Goal: Task Accomplishment & Management: Complete application form

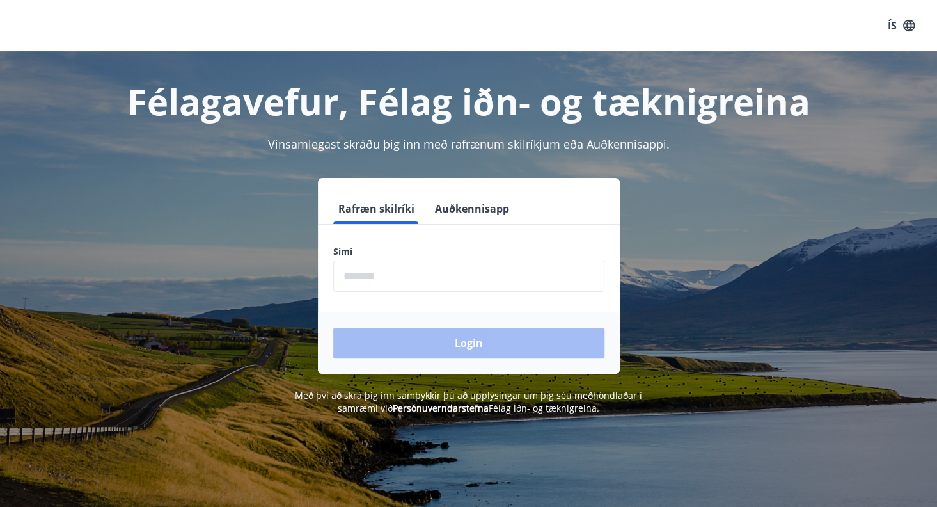
click at [440, 279] on input "phone" at bounding box center [468, 275] width 271 height 31
type input "********"
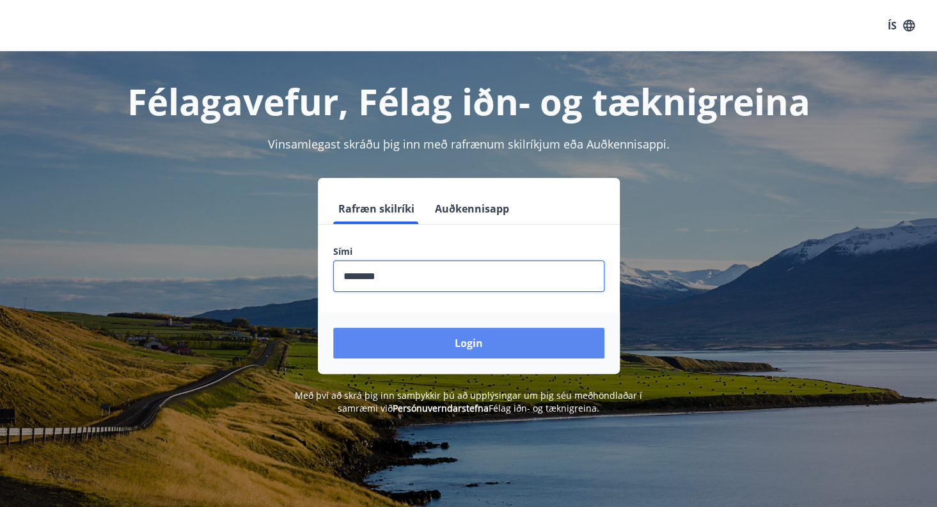
click at [487, 343] on button "Login" at bounding box center [468, 342] width 271 height 31
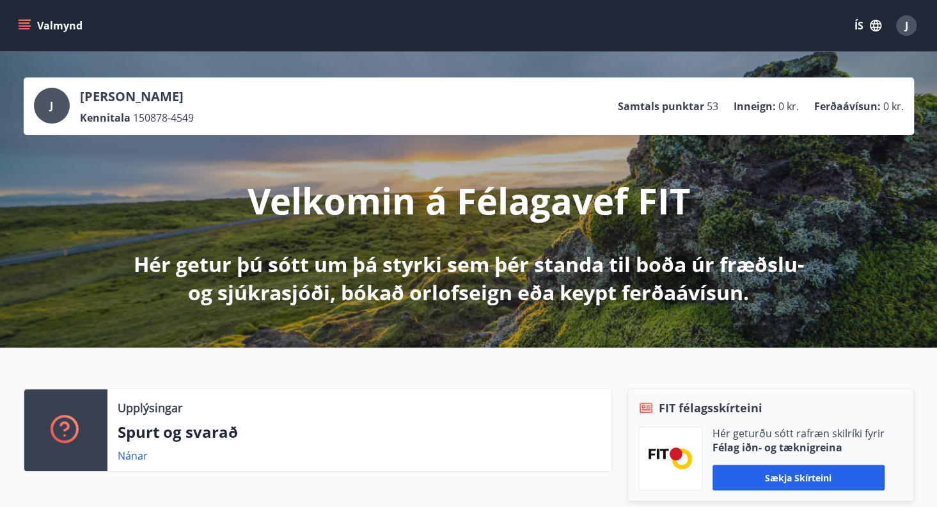
click at [875, 24] on icon "button" at bounding box center [876, 26] width 12 height 12
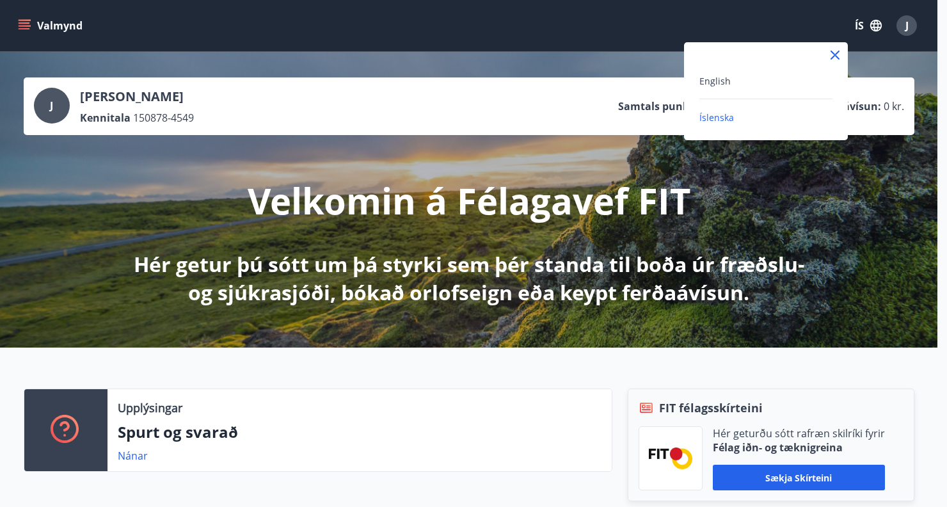
click at [875, 24] on div at bounding box center [473, 253] width 947 height 507
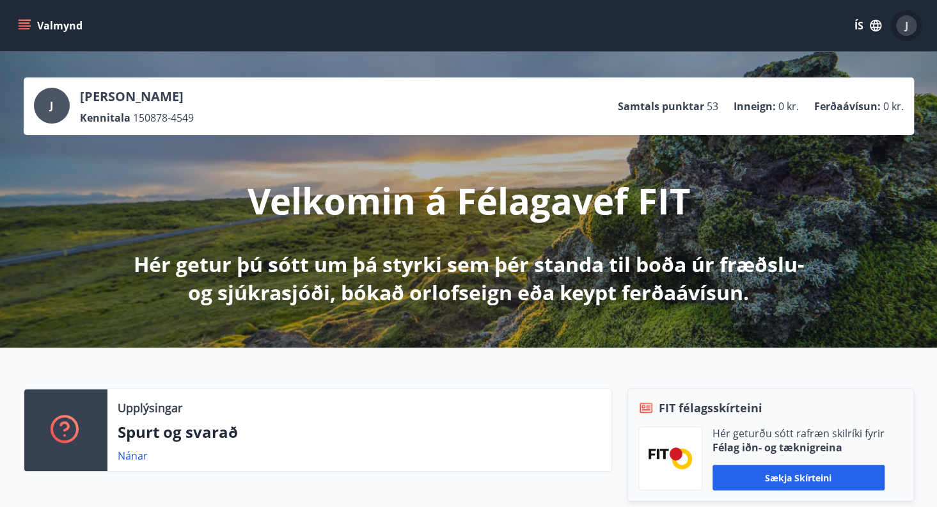
click at [907, 28] on span "J" at bounding box center [906, 26] width 3 height 14
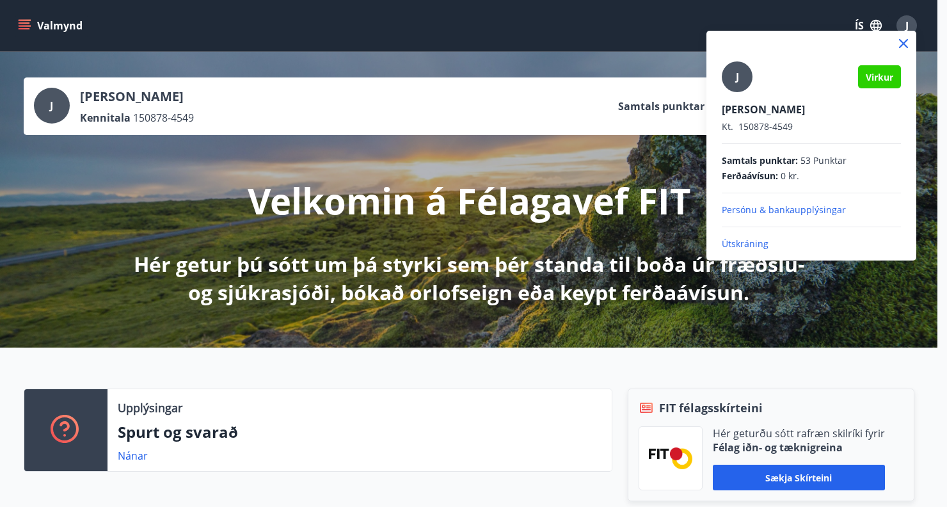
click at [902, 42] on icon at bounding box center [903, 43] width 9 height 9
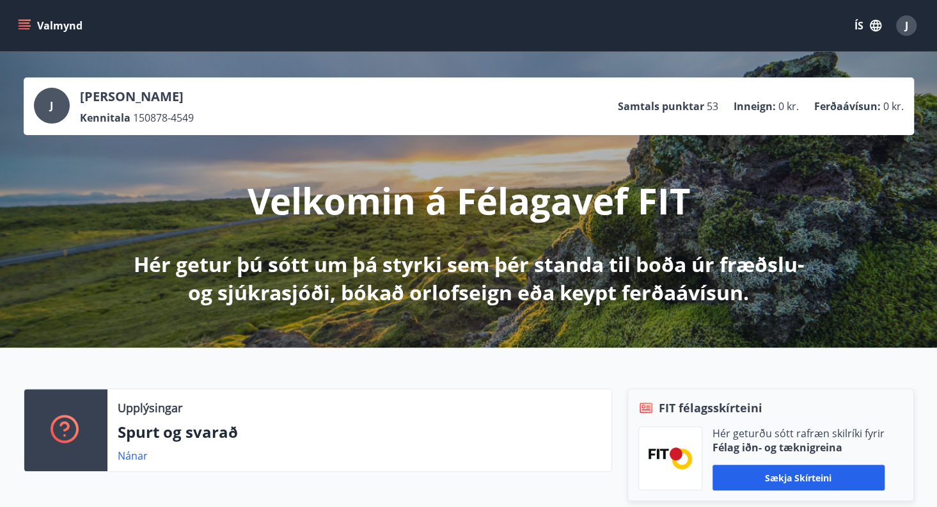
click at [58, 29] on button "Valmynd" at bounding box center [51, 25] width 72 height 23
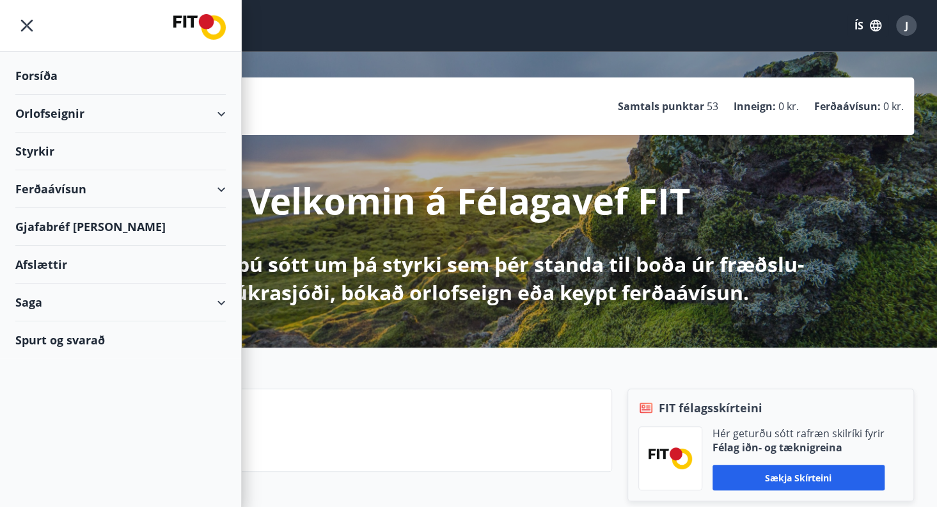
click at [31, 95] on div "Styrkir" at bounding box center [120, 76] width 210 height 38
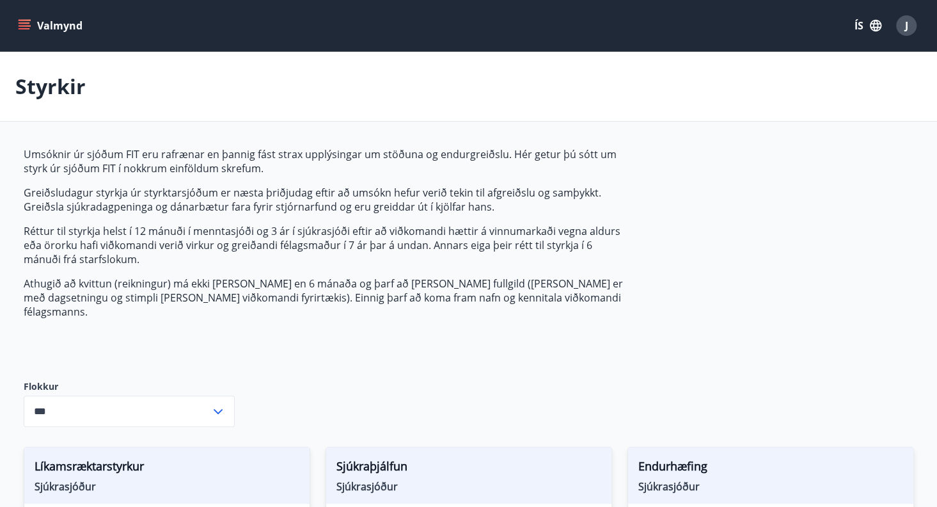
type input "***"
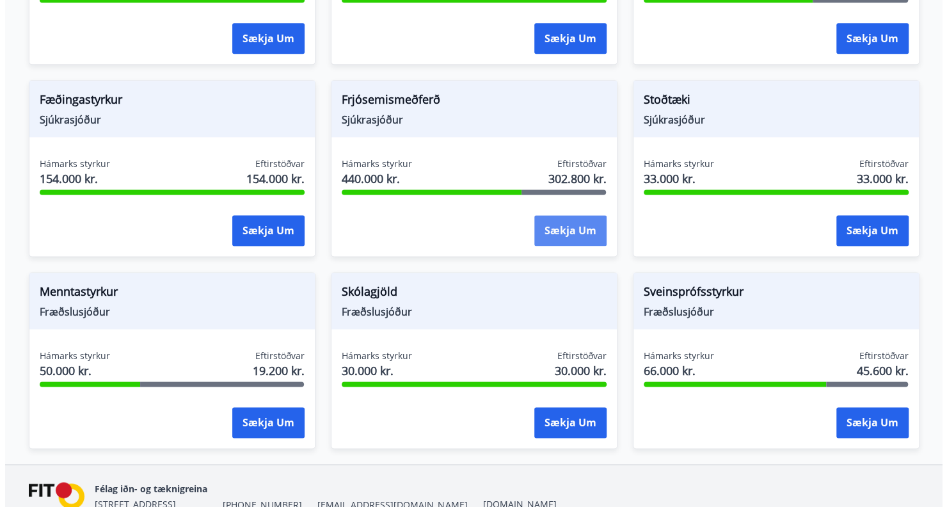
scroll to position [861, 0]
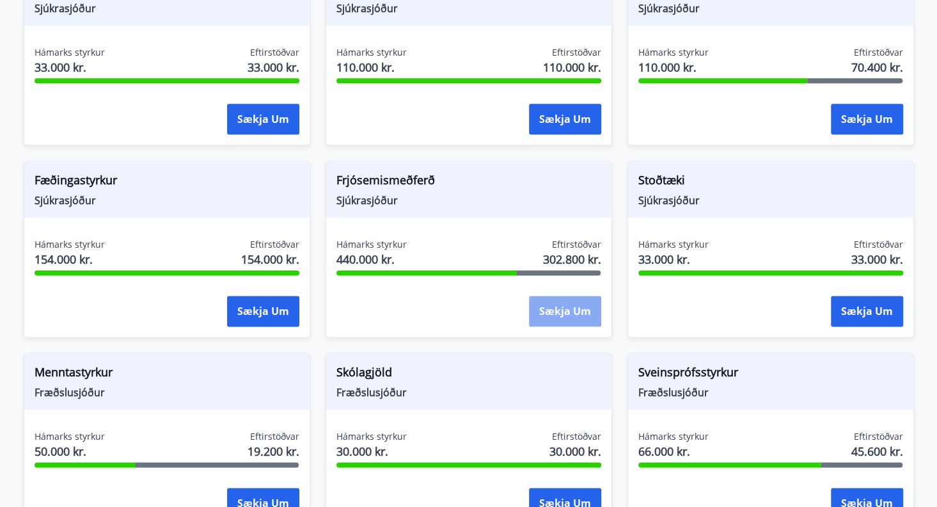
click at [554, 296] on button "Sækja um" at bounding box center [565, 310] width 72 height 31
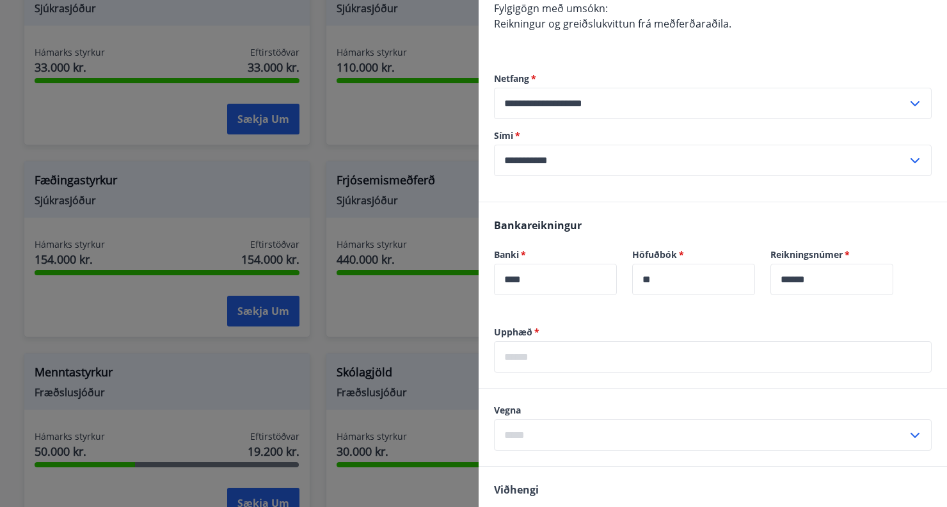
scroll to position [256, 0]
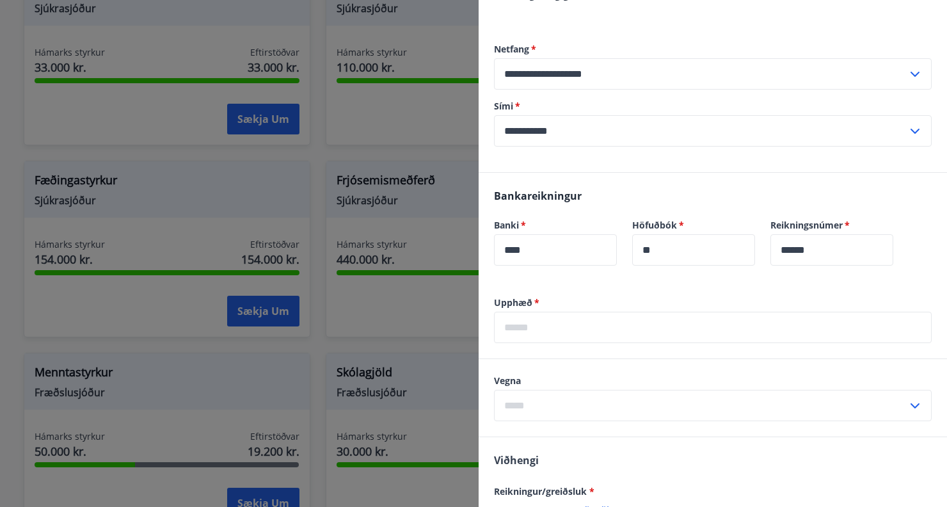
click at [910, 130] on icon at bounding box center [914, 131] width 9 height 5
click at [552, 162] on li "354-8379595" at bounding box center [712, 157] width 436 height 23
type input "**********"
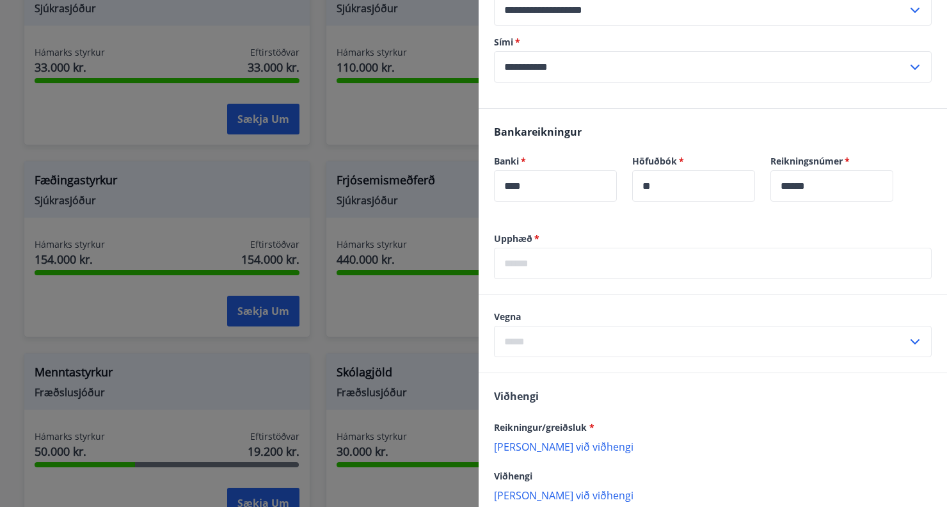
scroll to position [393, 0]
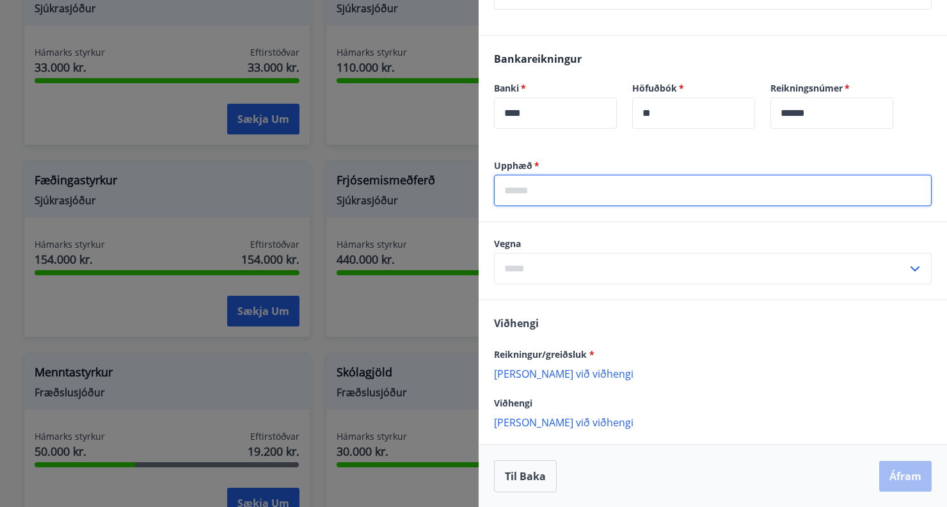
click at [507, 189] on input "text" at bounding box center [712, 190] width 437 height 31
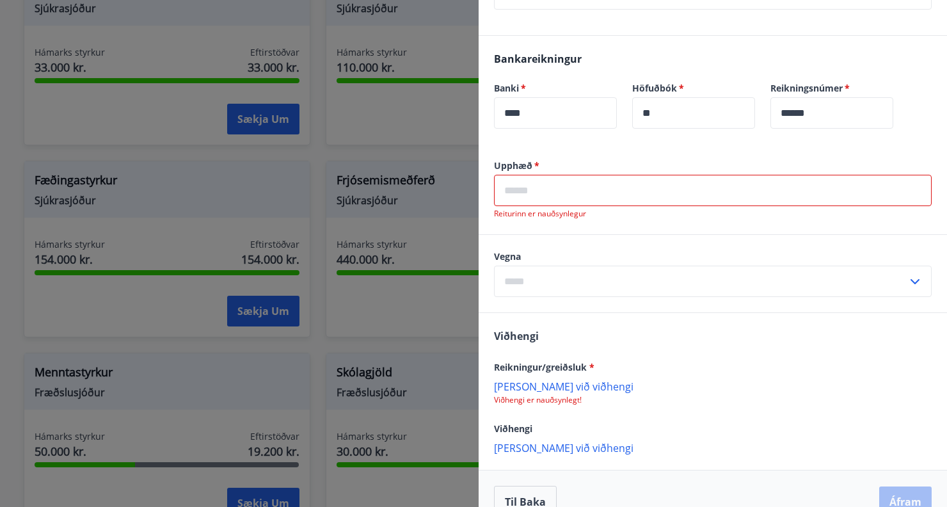
click at [909, 265] on div "​" at bounding box center [712, 280] width 437 height 31
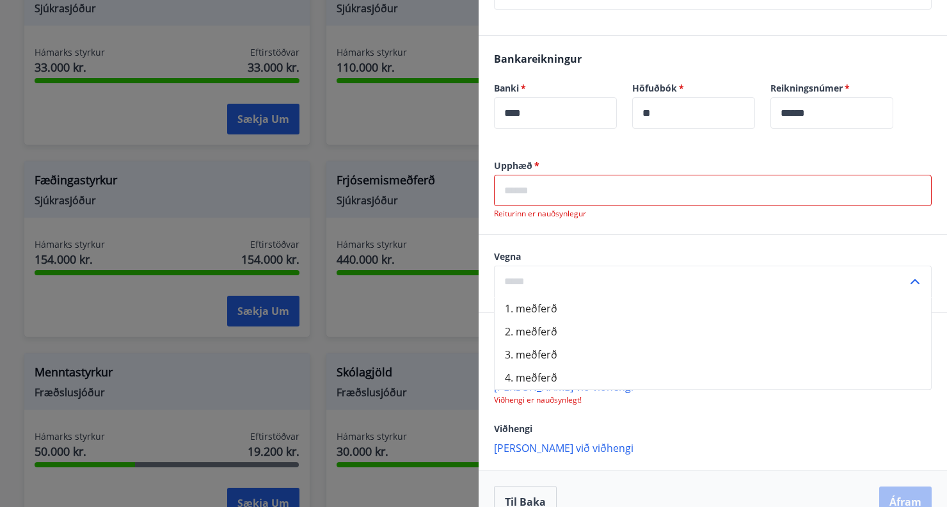
scroll to position [418, 0]
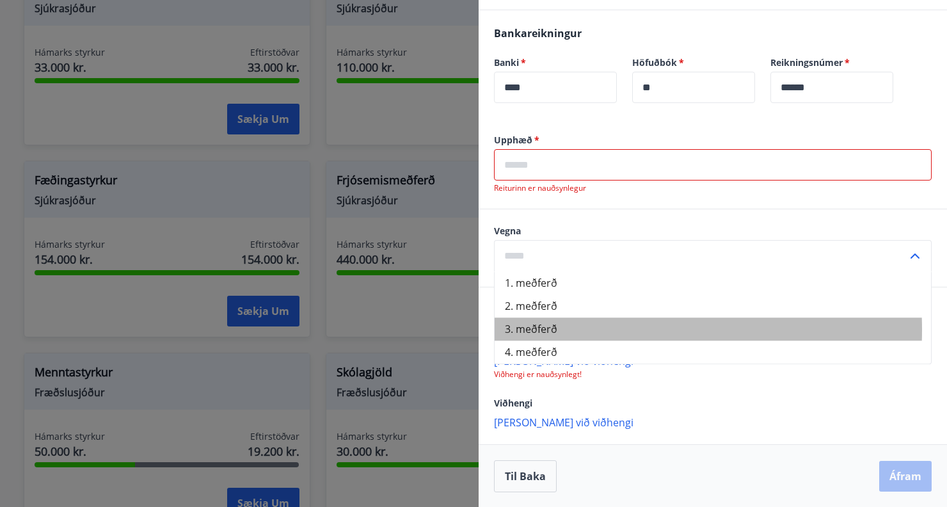
click at [532, 329] on li "3. meðferð" at bounding box center [712, 328] width 436 height 23
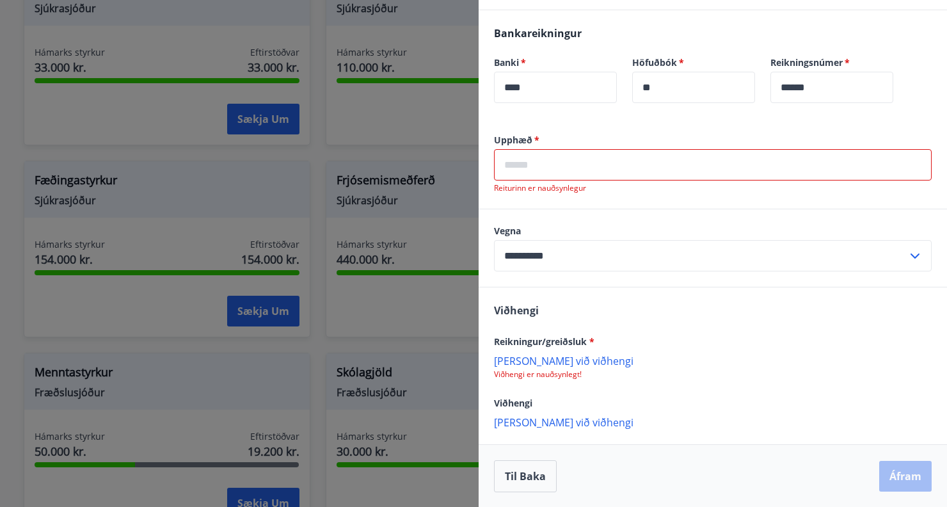
click at [907, 253] on icon at bounding box center [914, 255] width 15 height 15
click at [531, 304] on li "2. meðferð" at bounding box center [712, 305] width 436 height 23
type input "**********"
click at [550, 359] on p "[PERSON_NAME] við viðhengi" at bounding box center [712, 360] width 437 height 13
click at [554, 362] on p "[PERSON_NAME] við viðhengi" at bounding box center [712, 360] width 437 height 13
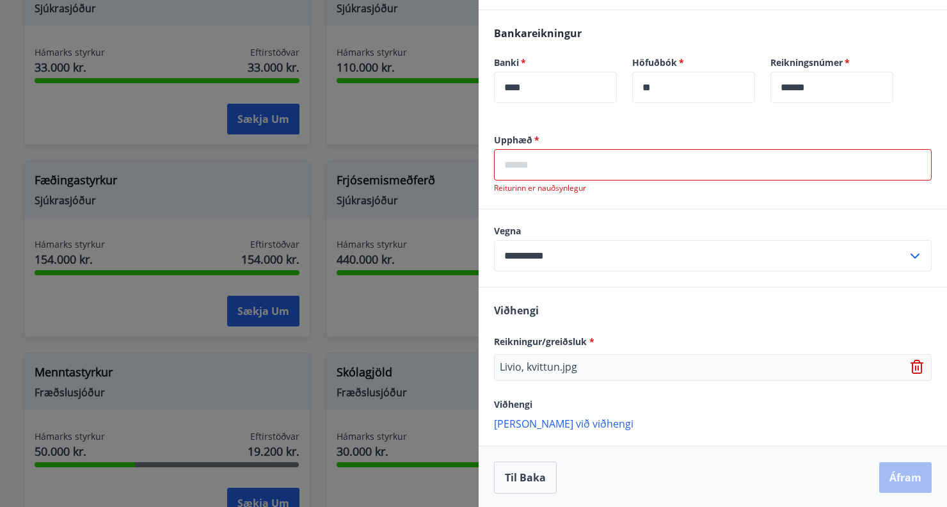
click at [532, 366] on p "Livio, kvittun.jpg" at bounding box center [537, 366] width 77 height 15
click at [538, 421] on p "[PERSON_NAME] við viðhengi" at bounding box center [712, 422] width 437 height 13
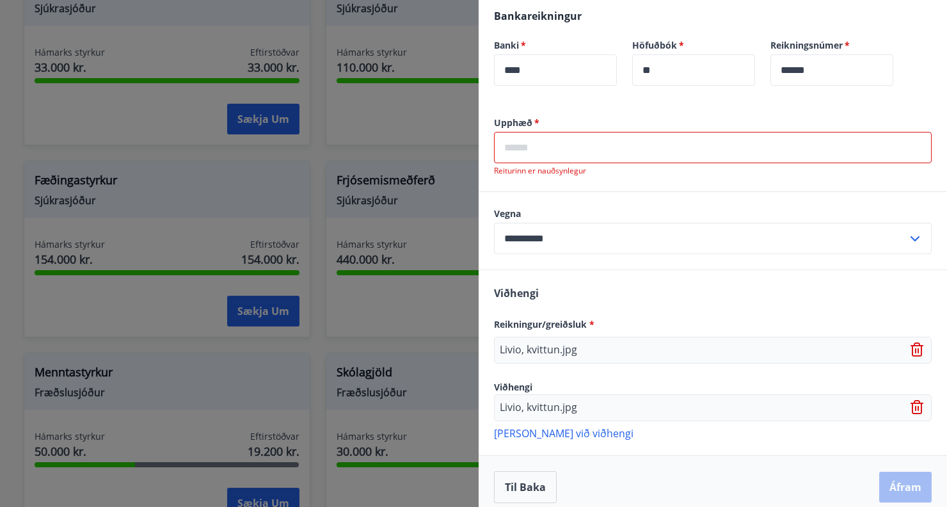
scroll to position [445, 0]
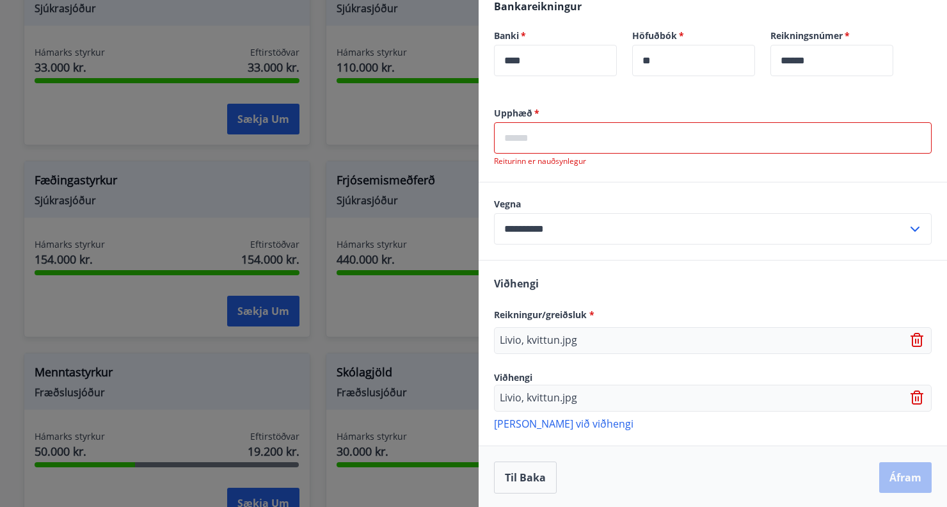
click at [892, 473] on div "Til baka Áfram" at bounding box center [712, 477] width 437 height 32
click at [632, 145] on input "text" at bounding box center [712, 137] width 437 height 31
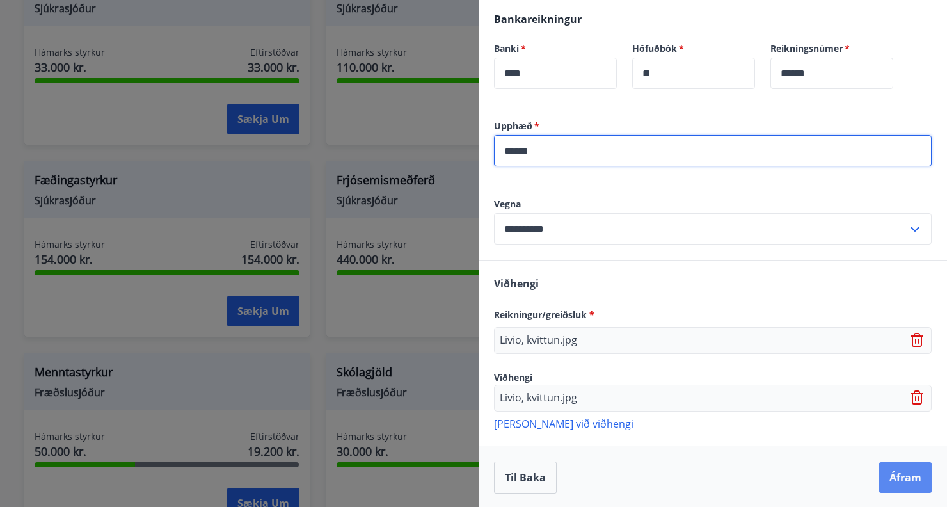
type input "******"
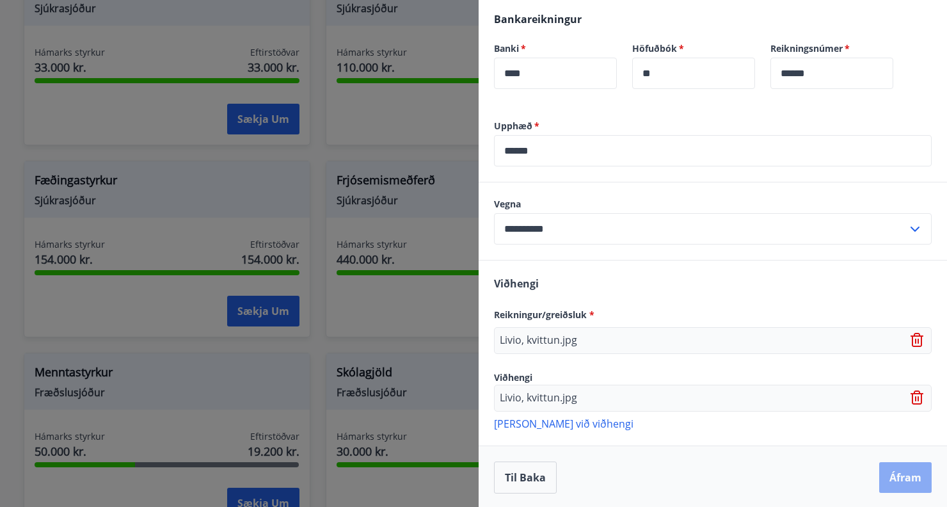
click at [903, 474] on button "Áfram" at bounding box center [905, 477] width 52 height 31
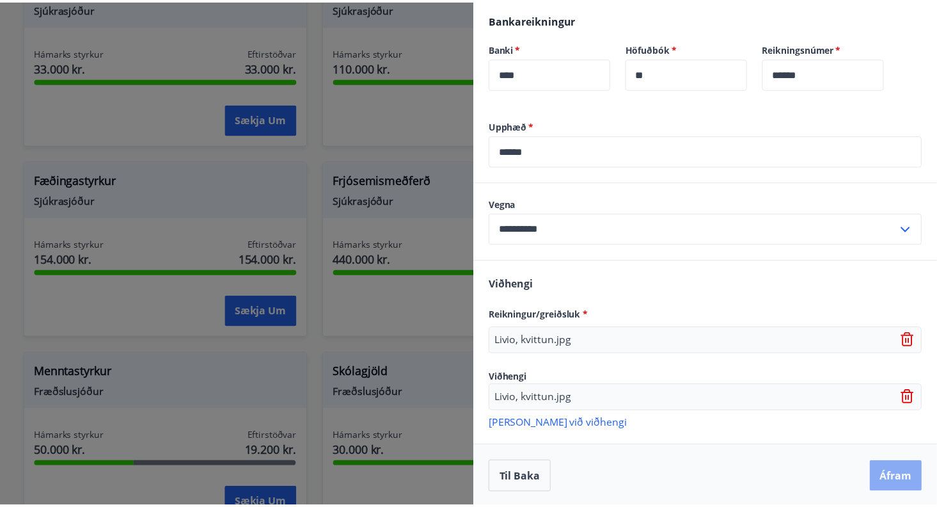
scroll to position [0, 0]
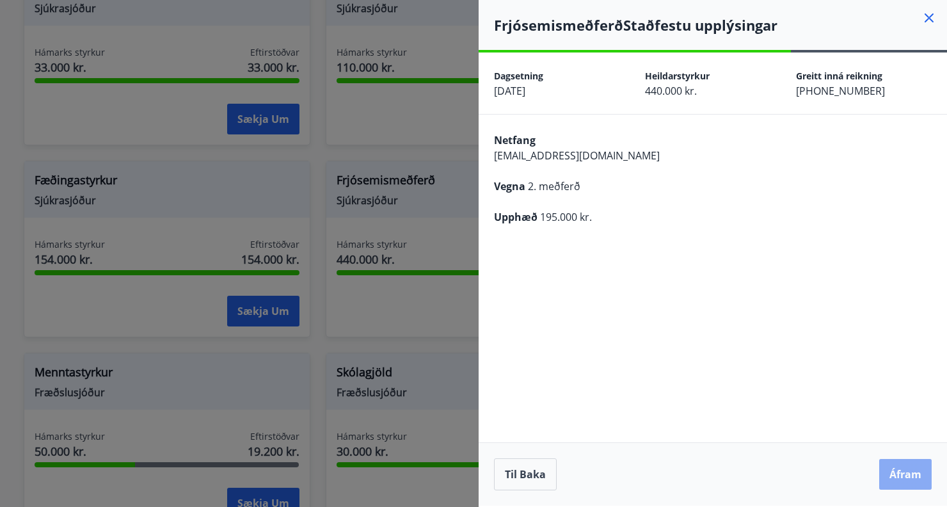
click at [909, 471] on button "Áfram" at bounding box center [905, 474] width 52 height 31
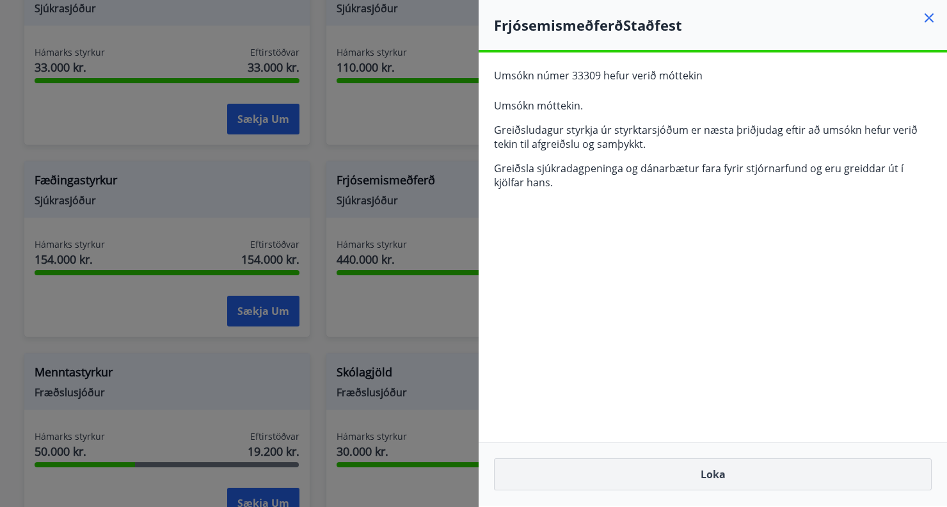
click at [727, 477] on button "Loka" at bounding box center [712, 474] width 437 height 32
